Goal: Find contact information

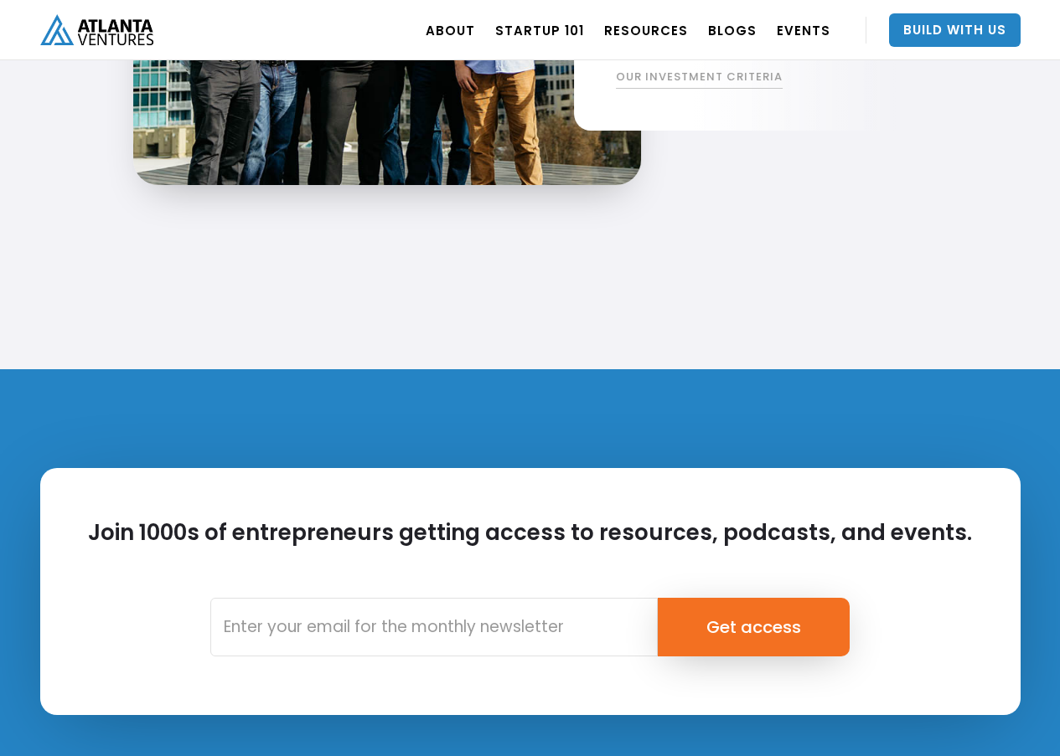
scroll to position [3959, 0]
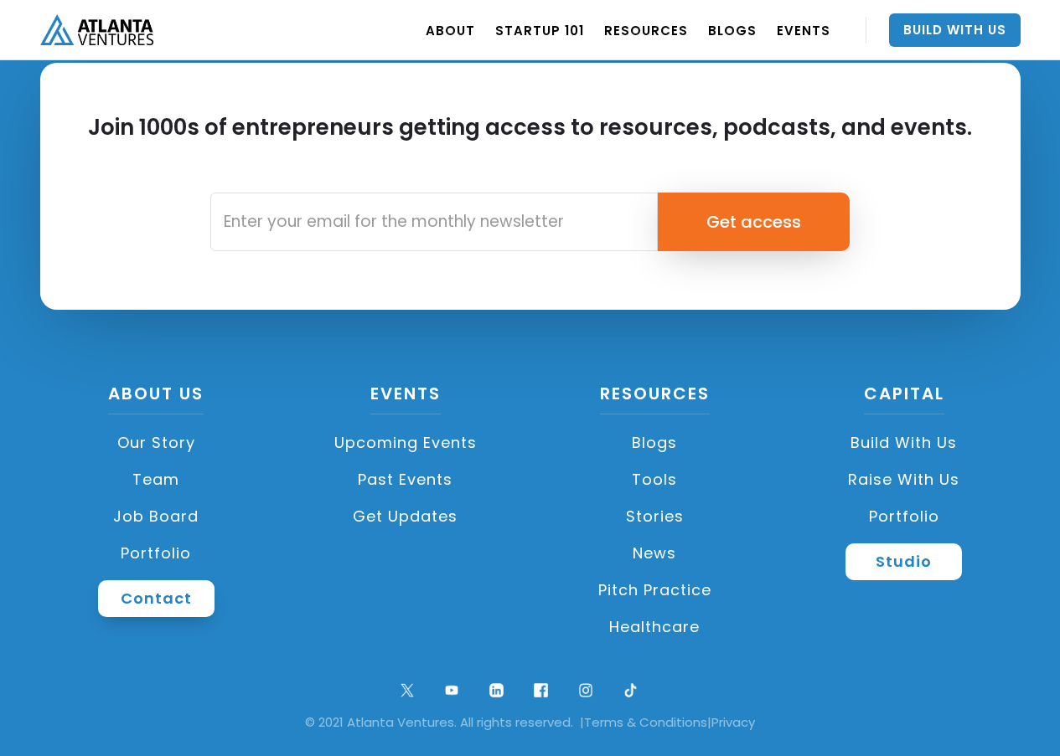
click at [133, 603] on link "Contact" at bounding box center [156, 599] width 116 height 37
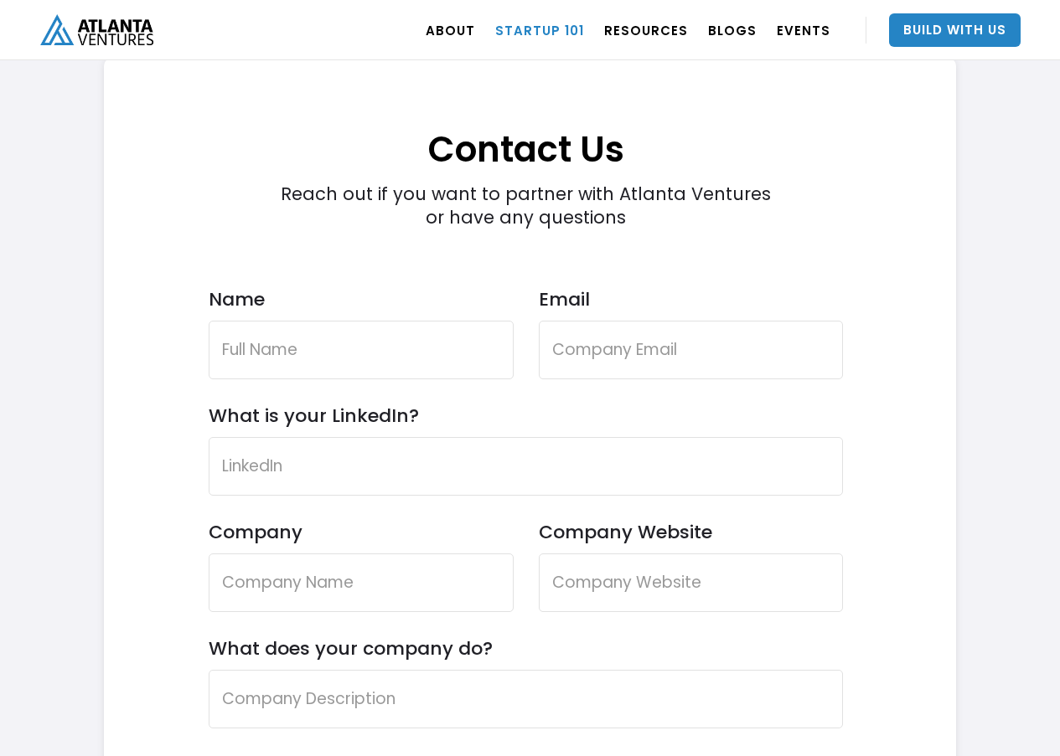
scroll to position [4837, 0]
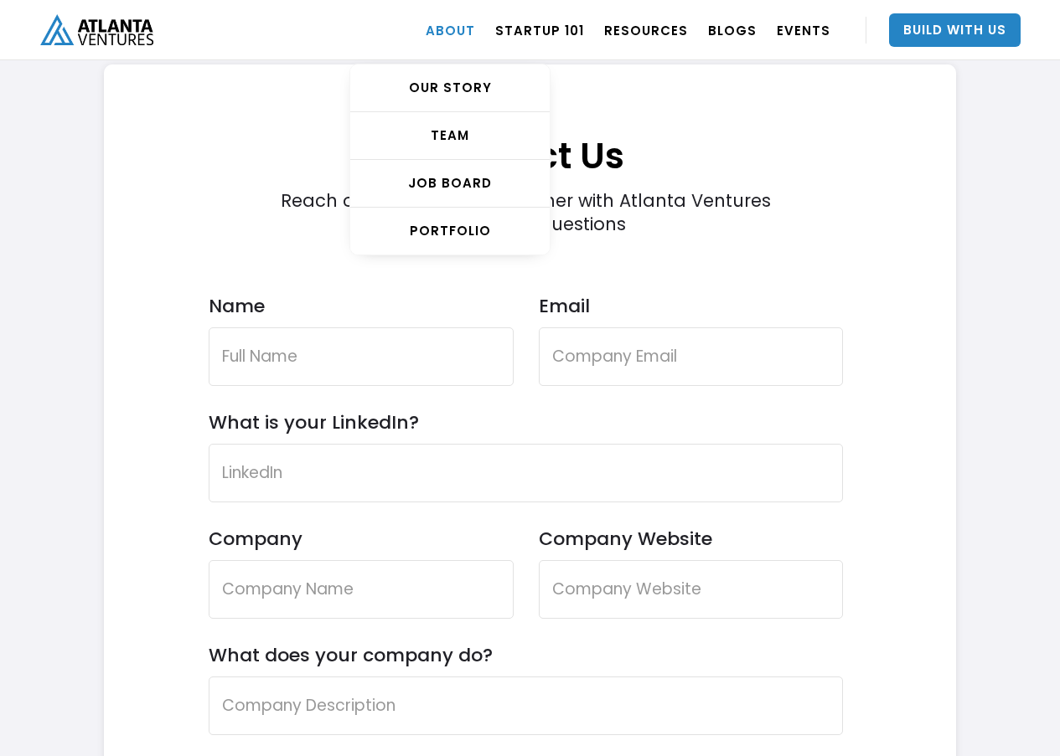
click at [475, 27] on link "ABOUT" at bounding box center [450, 30] width 49 height 47
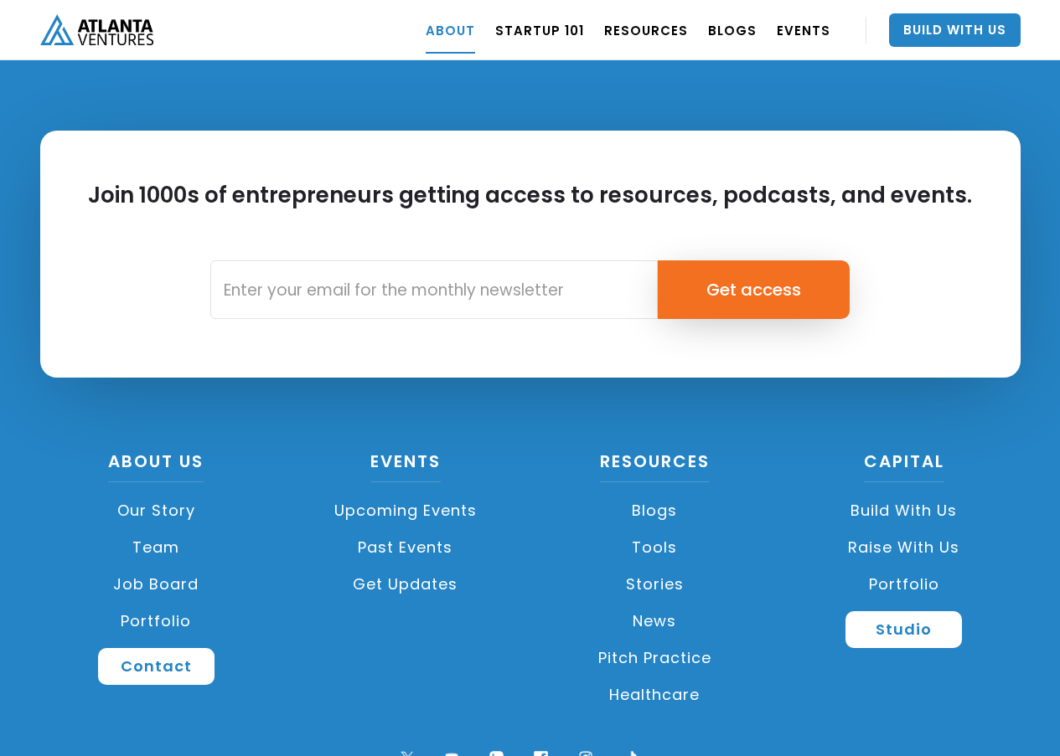
scroll to position [7413, 0]
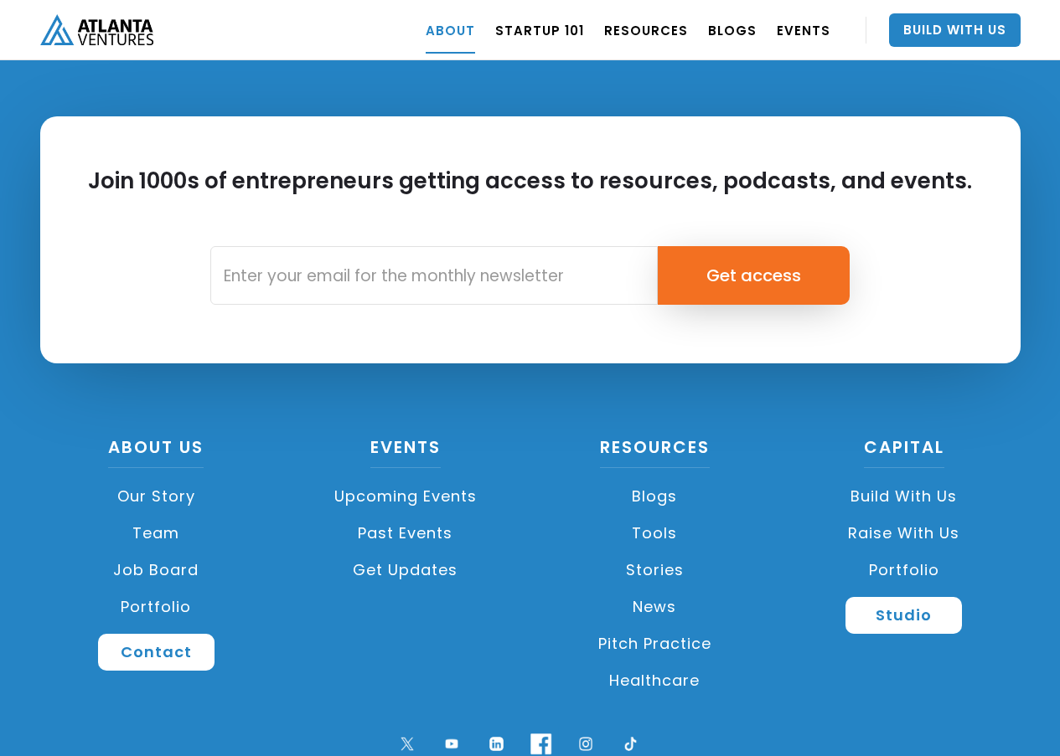
click at [538, 727] on img at bounding box center [541, 744] width 34 height 34
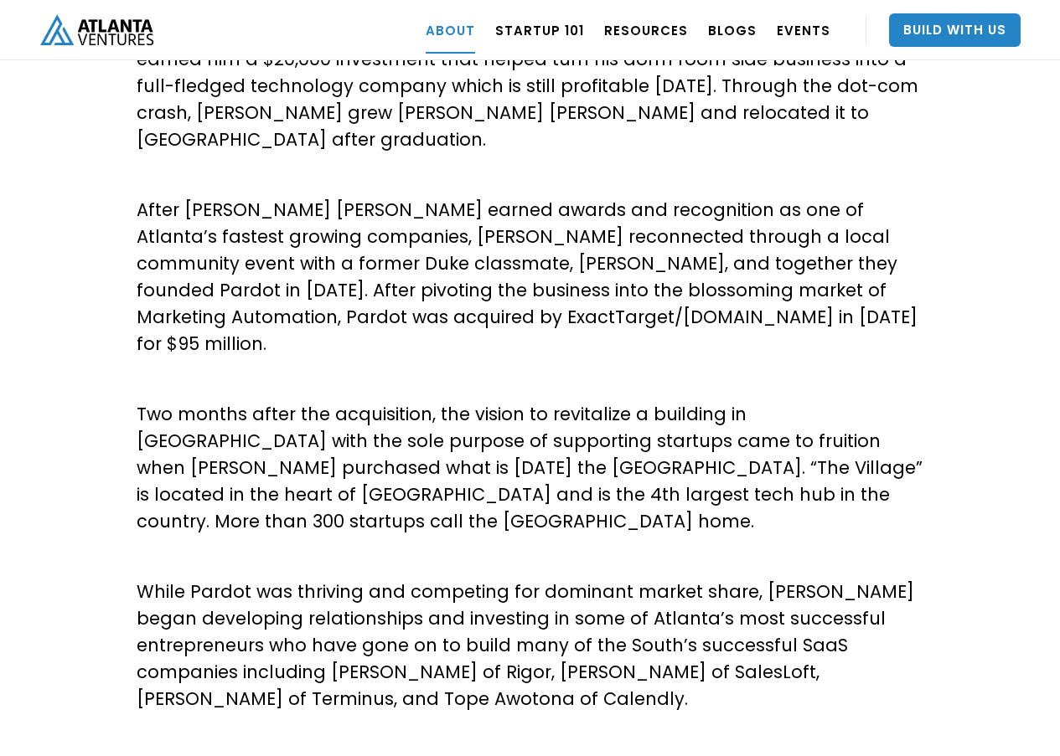
scroll to position [376, 0]
